Goal: Task Accomplishment & Management: Complete application form

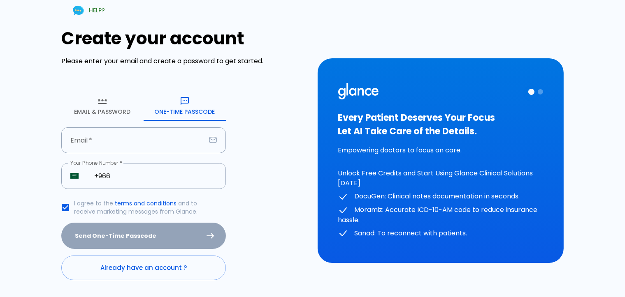
click at [150, 141] on input "text" at bounding box center [133, 140] width 144 height 26
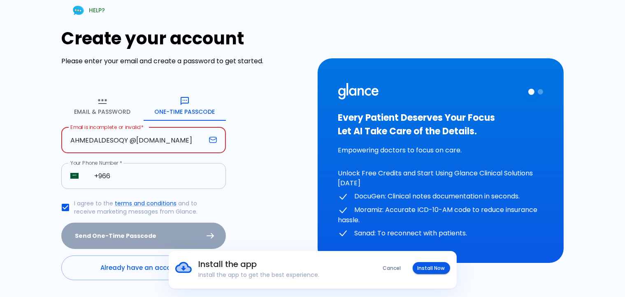
type input "AHMEDALDESOQY @[DOMAIN_NAME]"
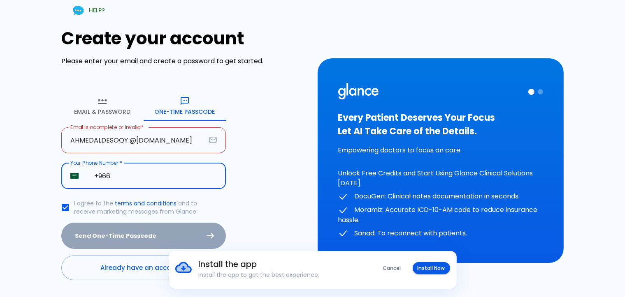
click at [118, 178] on input "+966" at bounding box center [155, 176] width 141 height 26
type input "[PHONE_NUMBER]"
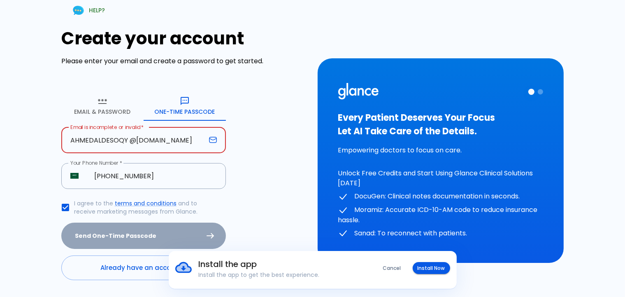
drag, startPoint x: 128, startPoint y: 141, endPoint x: 125, endPoint y: 145, distance: 5.6
click at [125, 145] on input "AHMEDALDESOQY @[DOMAIN_NAME]" at bounding box center [133, 140] width 144 height 26
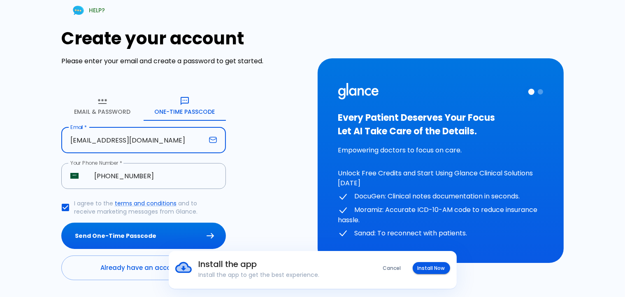
type input "[EMAIL_ADDRESS][DOMAIN_NAME]"
click at [61, 223] on button "Send One-Time Passcode" at bounding box center [143, 236] width 164 height 27
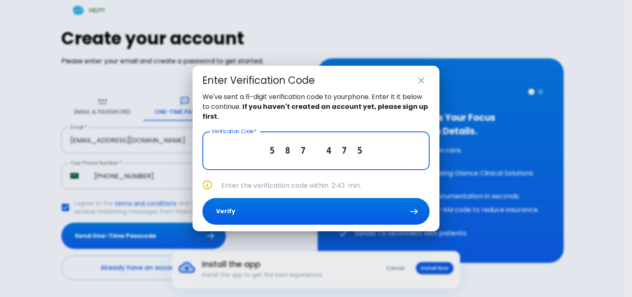
type input "5 8 7 4 7 5"
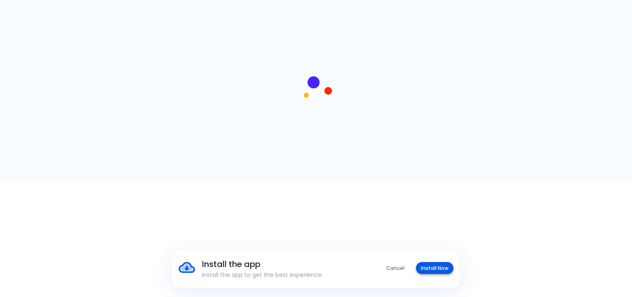
click at [443, 271] on button "Install Now" at bounding box center [434, 268] width 37 height 12
